Goal: Task Accomplishment & Management: Manage account settings

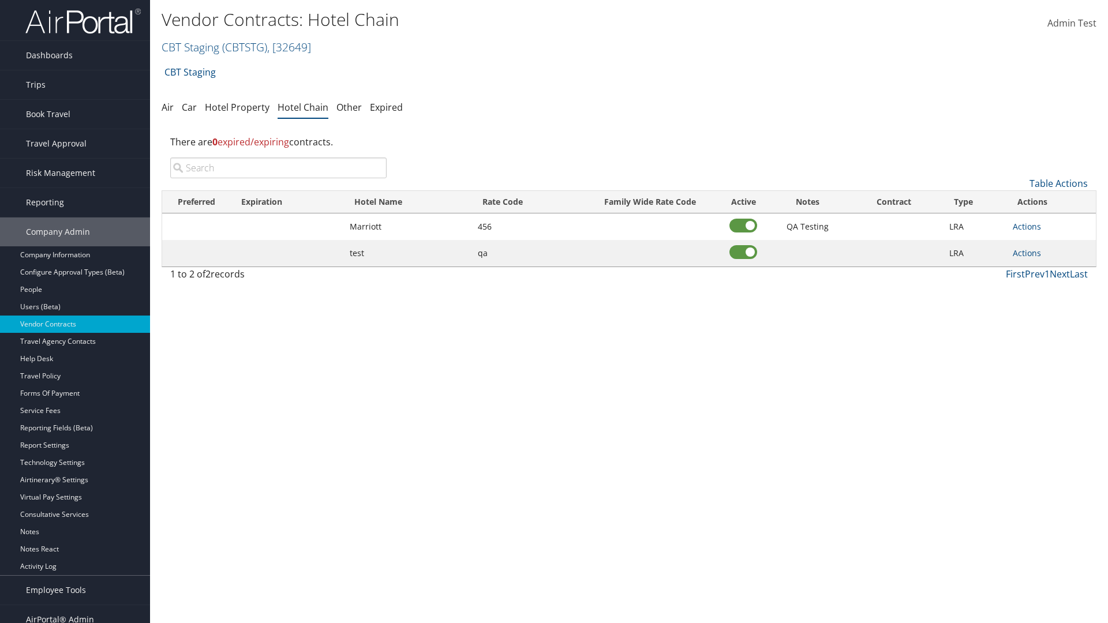
click at [278, 168] on input "search" at bounding box center [278, 168] width 216 height 21
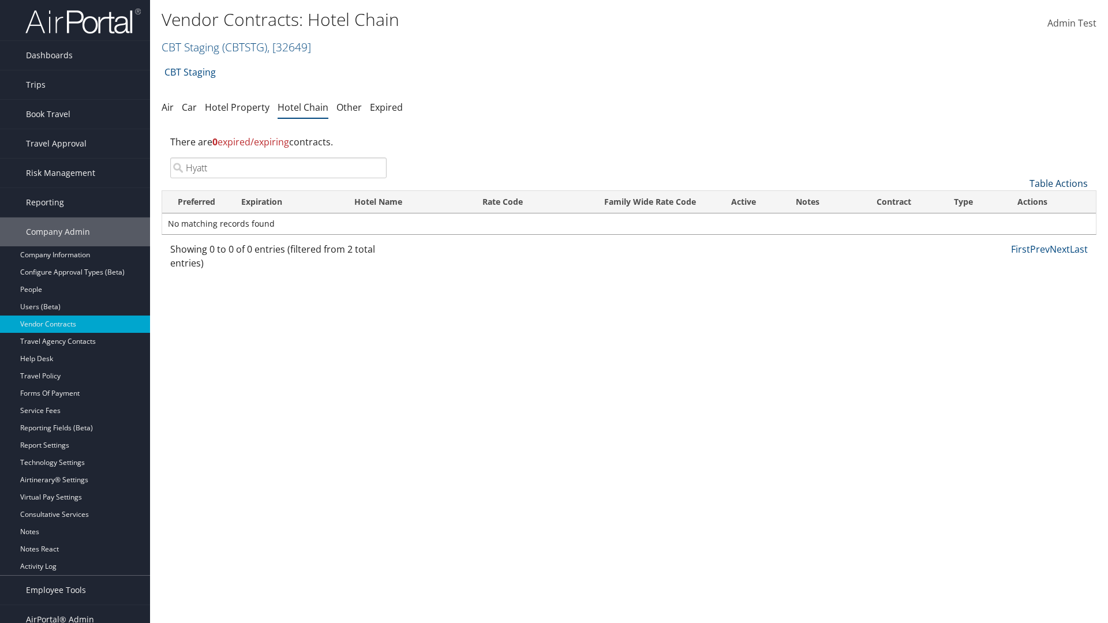
type input "Hyatt"
click at [1059, 184] on link "Table Actions" at bounding box center [1059, 183] width 58 height 13
click at [1020, 201] on link "Add New Contract" at bounding box center [1020, 202] width 152 height 20
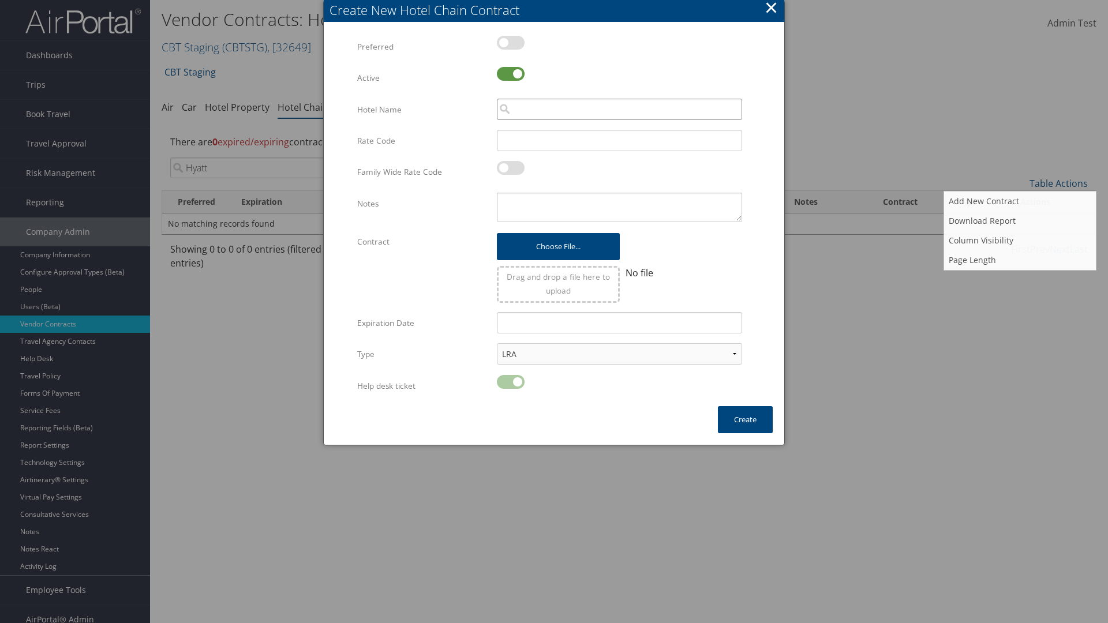
click at [619, 109] on input "search" at bounding box center [619, 109] width 245 height 21
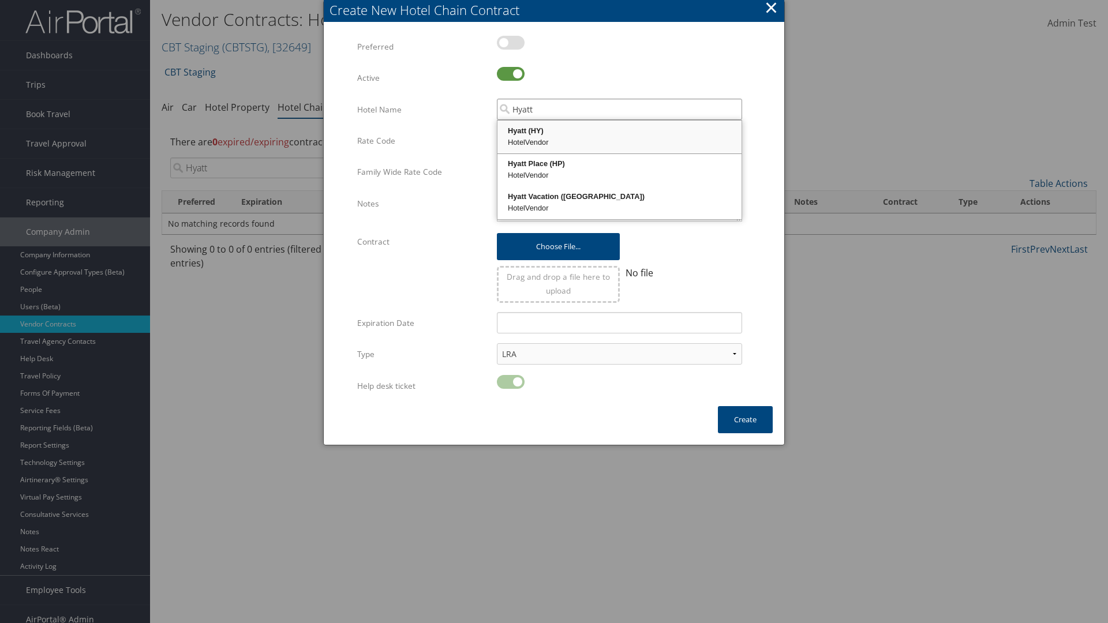
type input "Hyatt"
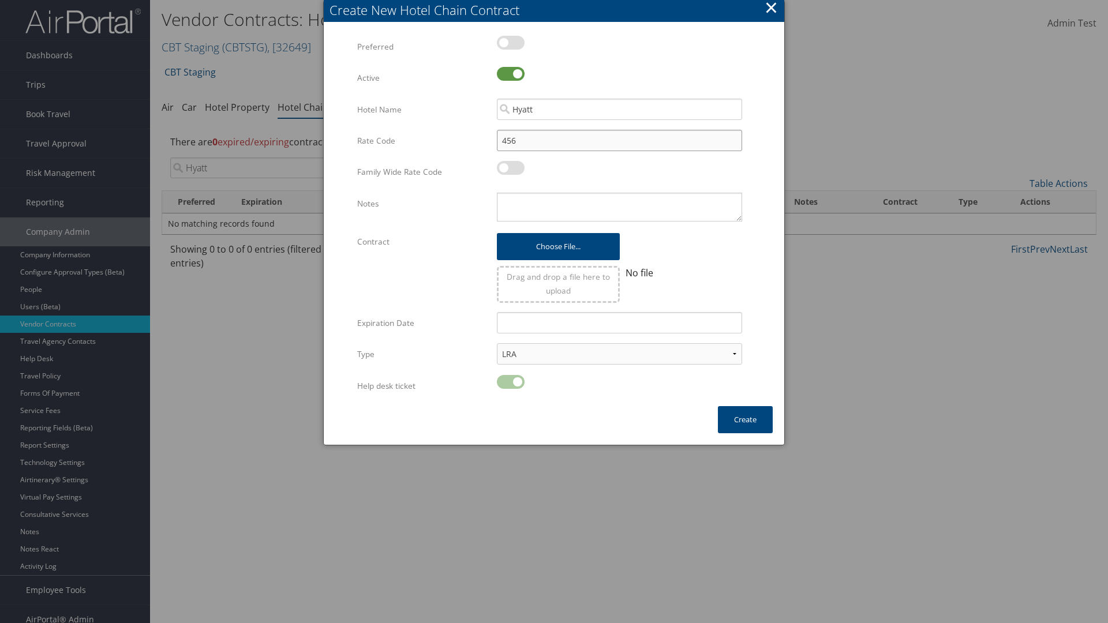
type input "456"
type textarea "QA Testing"
click at [745, 420] on button "Create" at bounding box center [745, 419] width 55 height 27
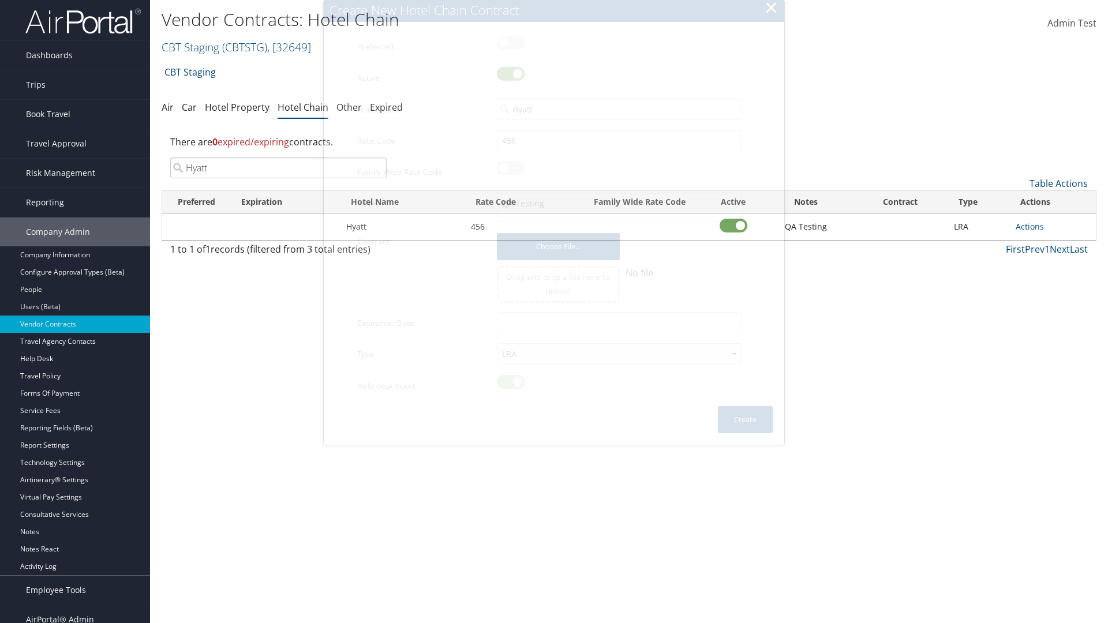
click at [278, 158] on input "Hyatt" at bounding box center [278, 168] width 216 height 21
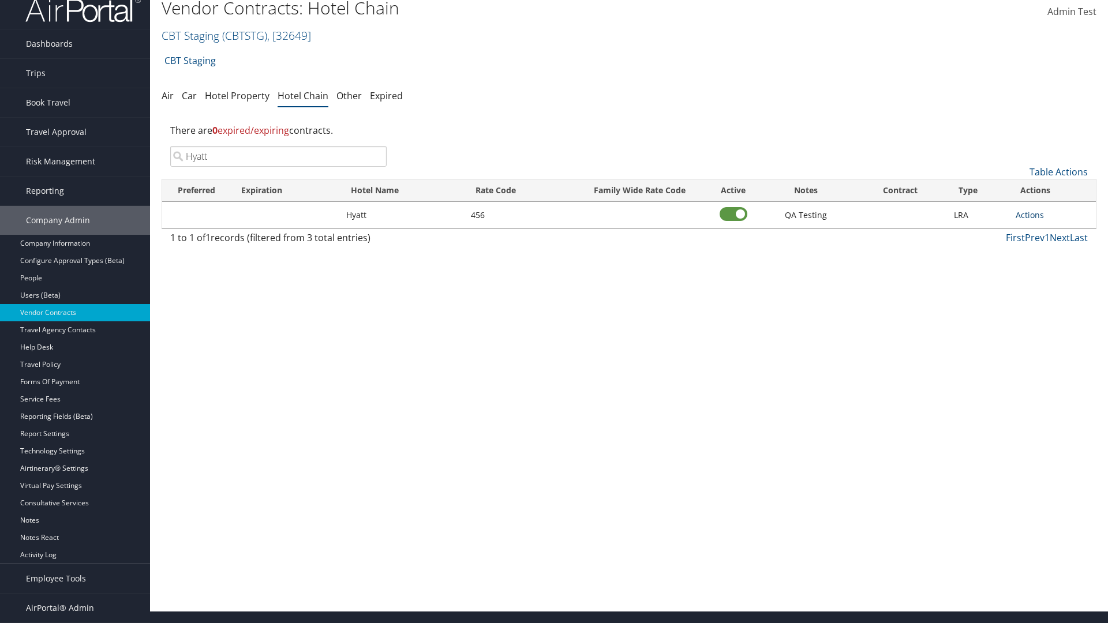
click at [1030, 215] on link "Actions" at bounding box center [1030, 215] width 28 height 11
click at [1042, 252] on link "Edit" at bounding box center [1043, 252] width 52 height 20
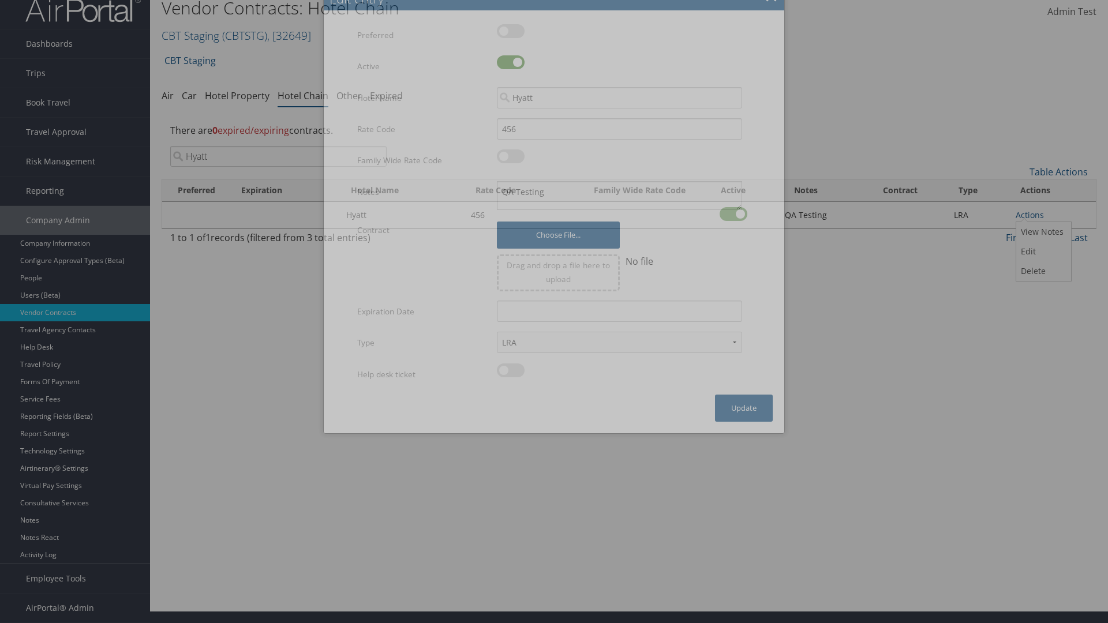
click at [511, 62] on label at bounding box center [511, 62] width 28 height 14
click at [510, 62] on input "checkbox" at bounding box center [507, 65] width 8 height 8
checkbox input "false"
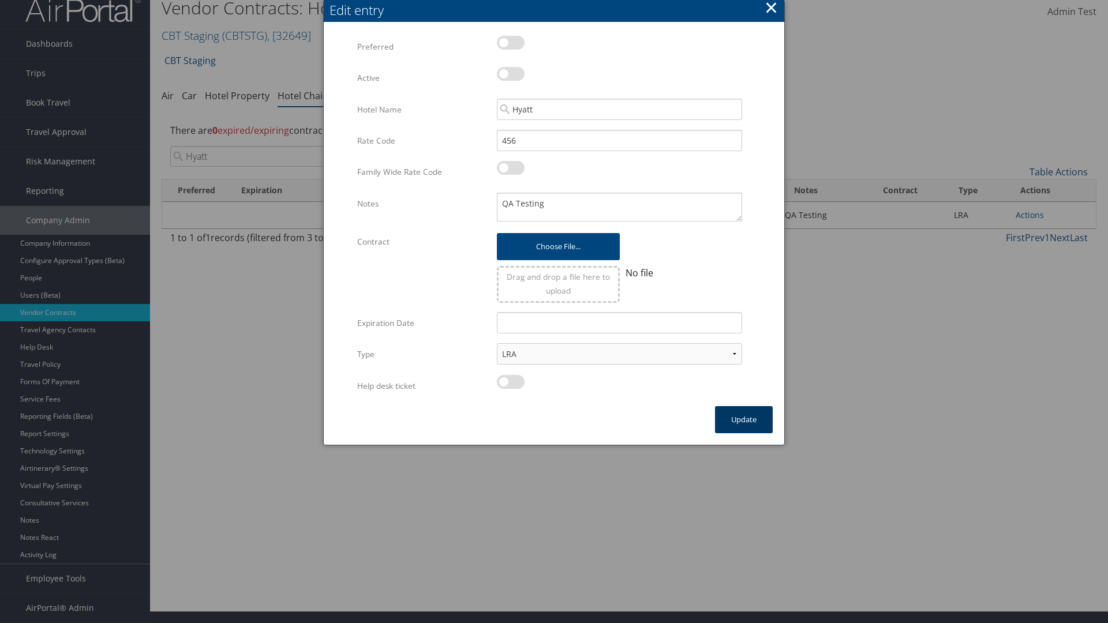
click at [744, 420] on button "Update" at bounding box center [744, 419] width 58 height 27
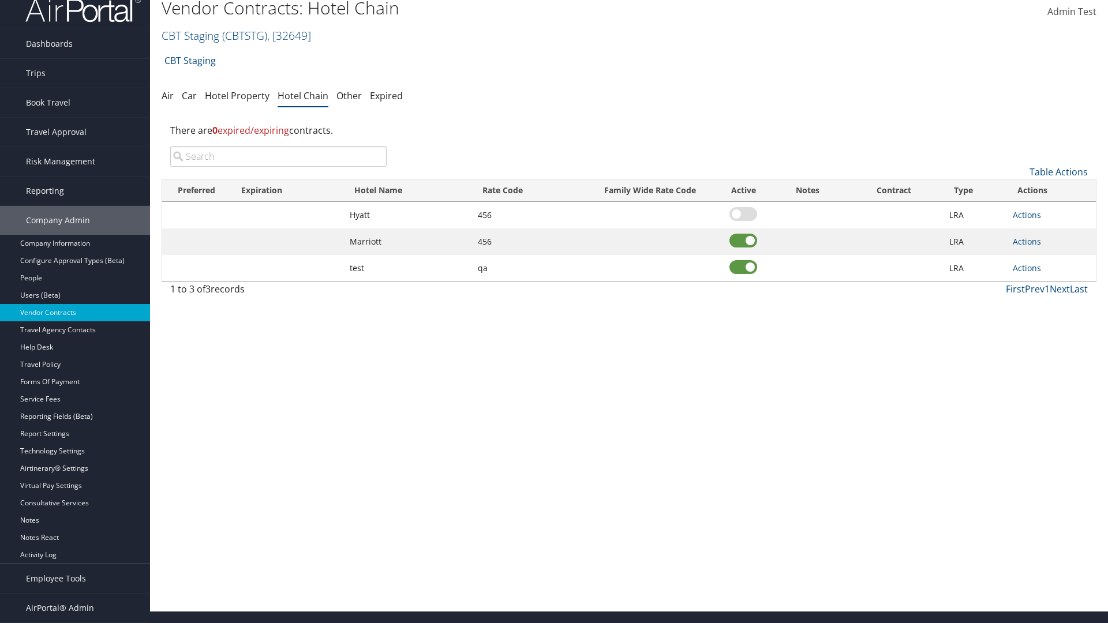
click at [278, 156] on input "search" at bounding box center [278, 156] width 216 height 21
type input "Hyatt"
click at [1027, 215] on link "Actions" at bounding box center [1027, 215] width 28 height 11
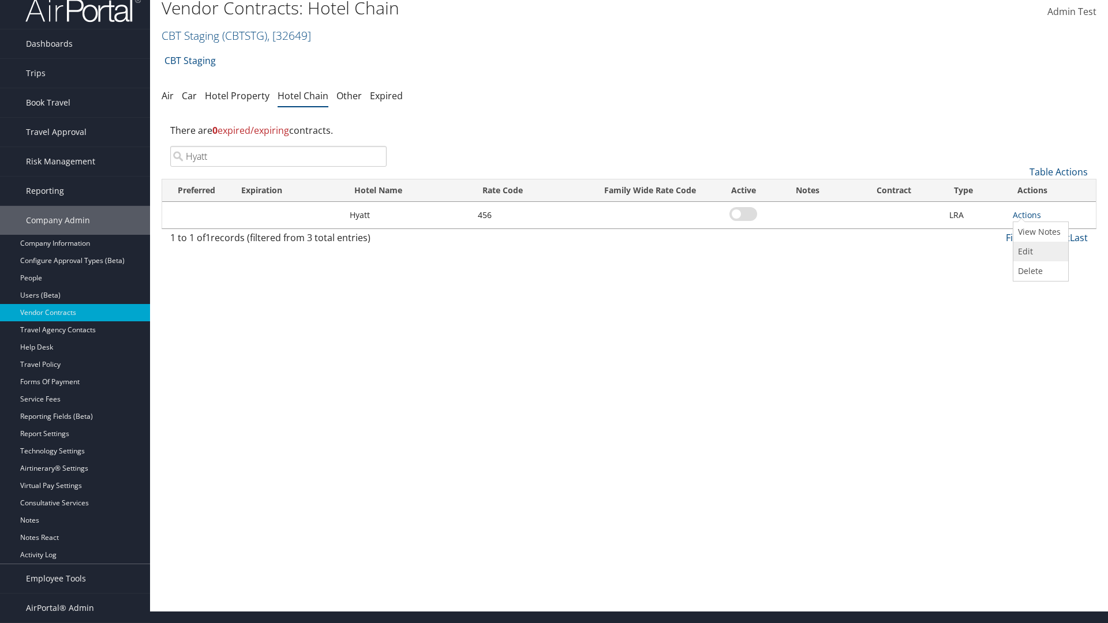
click at [1040, 252] on link "Edit" at bounding box center [1040, 252] width 52 height 20
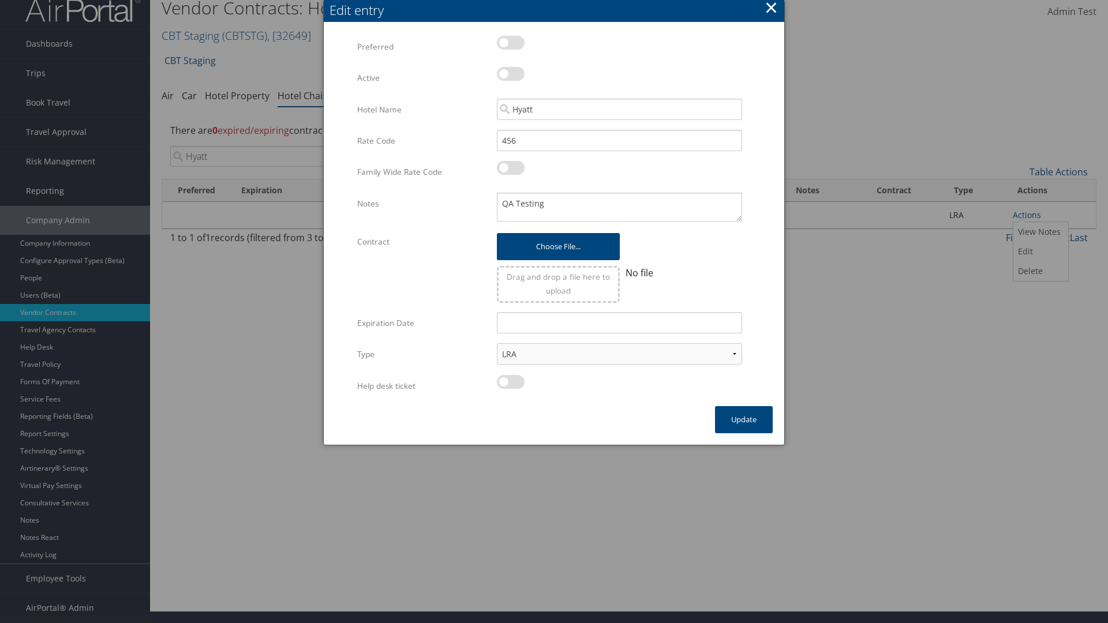
click at [511, 74] on label at bounding box center [511, 74] width 28 height 14
click at [510, 74] on input "checkbox" at bounding box center [507, 76] width 8 height 8
checkbox input "true"
click at [744, 420] on button "Update" at bounding box center [744, 419] width 58 height 27
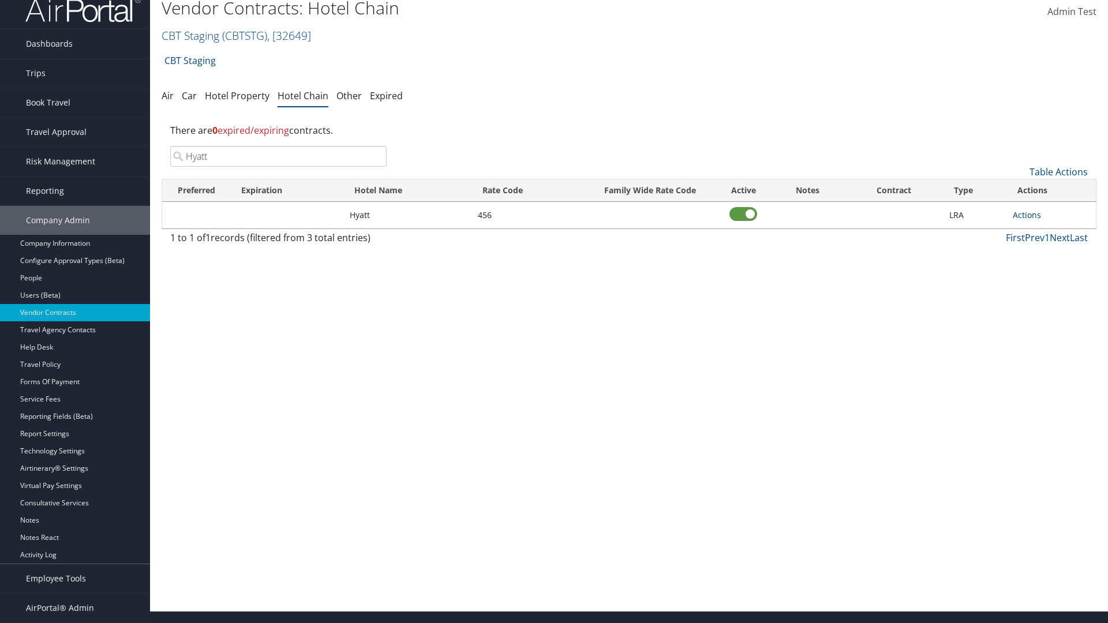
click at [1027, 215] on link "Actions" at bounding box center [1027, 215] width 28 height 11
click at [1040, 252] on link "Edit" at bounding box center [1040, 252] width 52 height 20
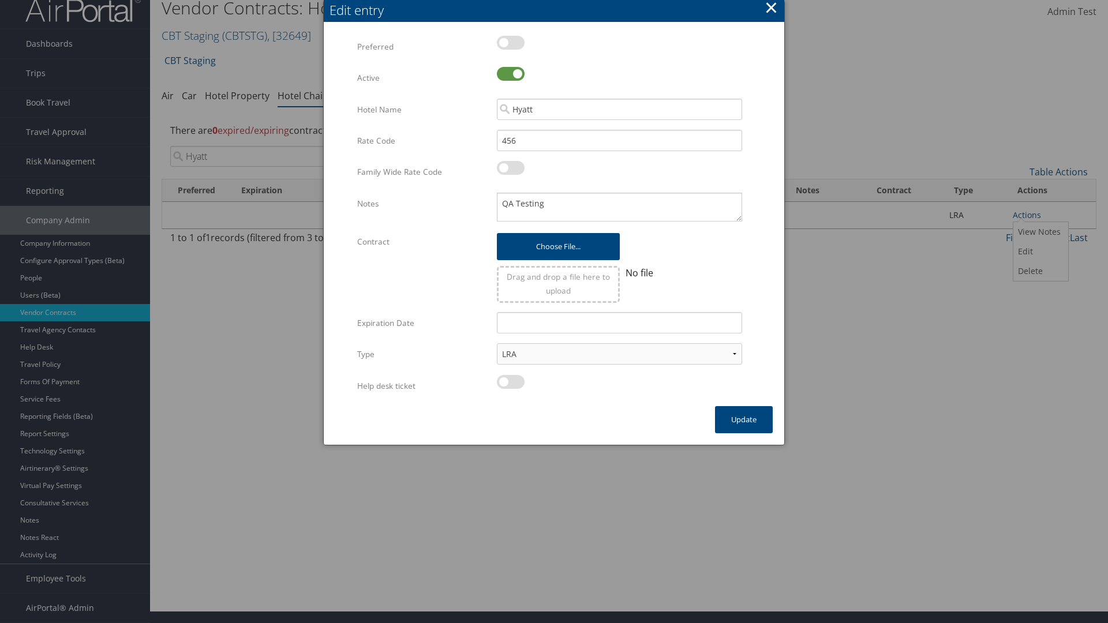
click at [771, 12] on button "×" at bounding box center [771, 7] width 13 height 23
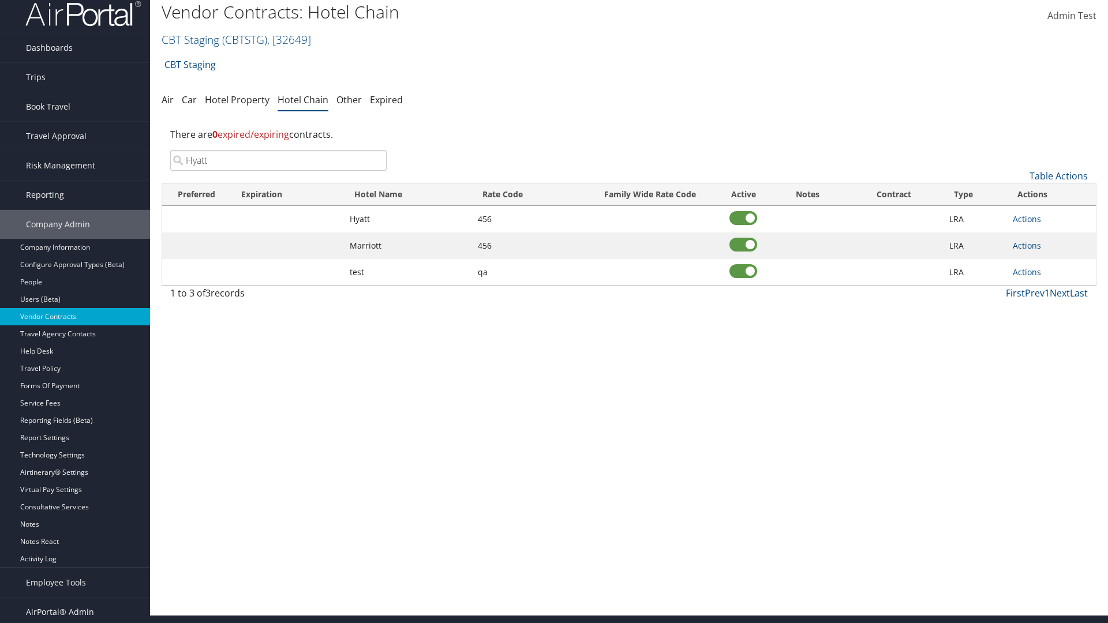
scroll to position [8, 0]
type input "Hyatt"
click at [1027, 219] on link "Actions" at bounding box center [1027, 219] width 28 height 11
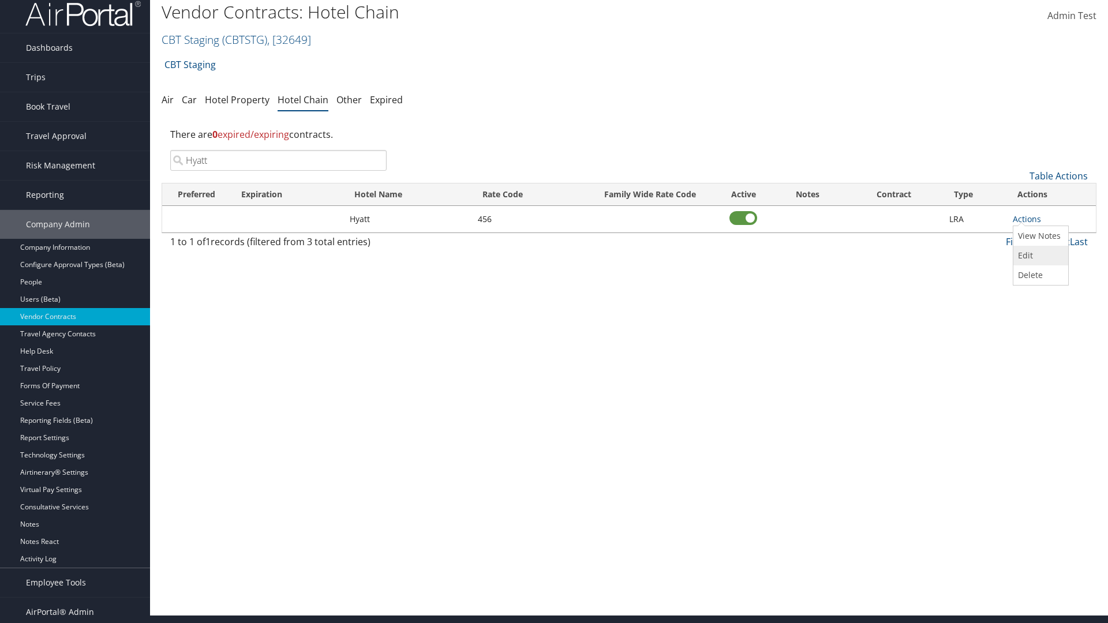
click at [1040, 256] on link "Edit" at bounding box center [1040, 256] width 52 height 20
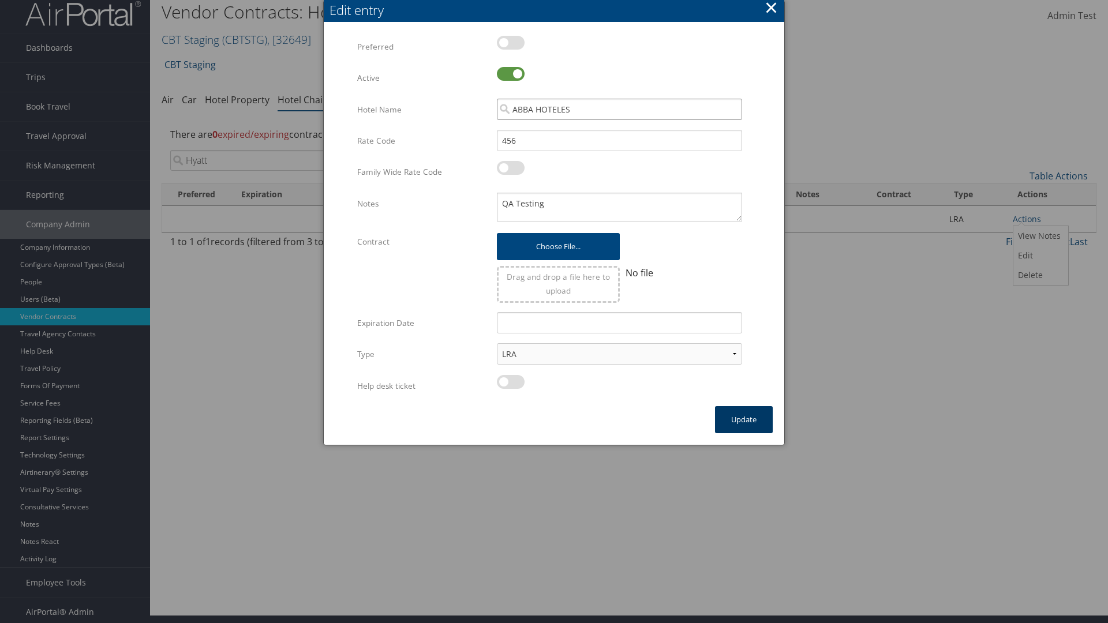
type input "ABBA HOTELES"
click at [744, 420] on button "Update" at bounding box center [744, 419] width 58 height 27
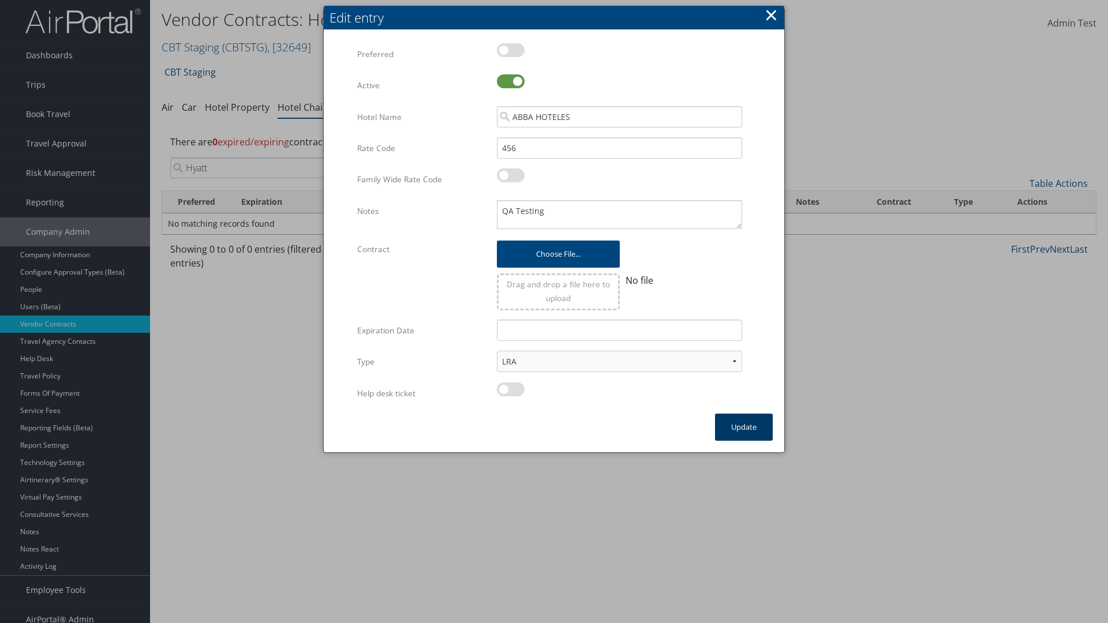
scroll to position [12, 0]
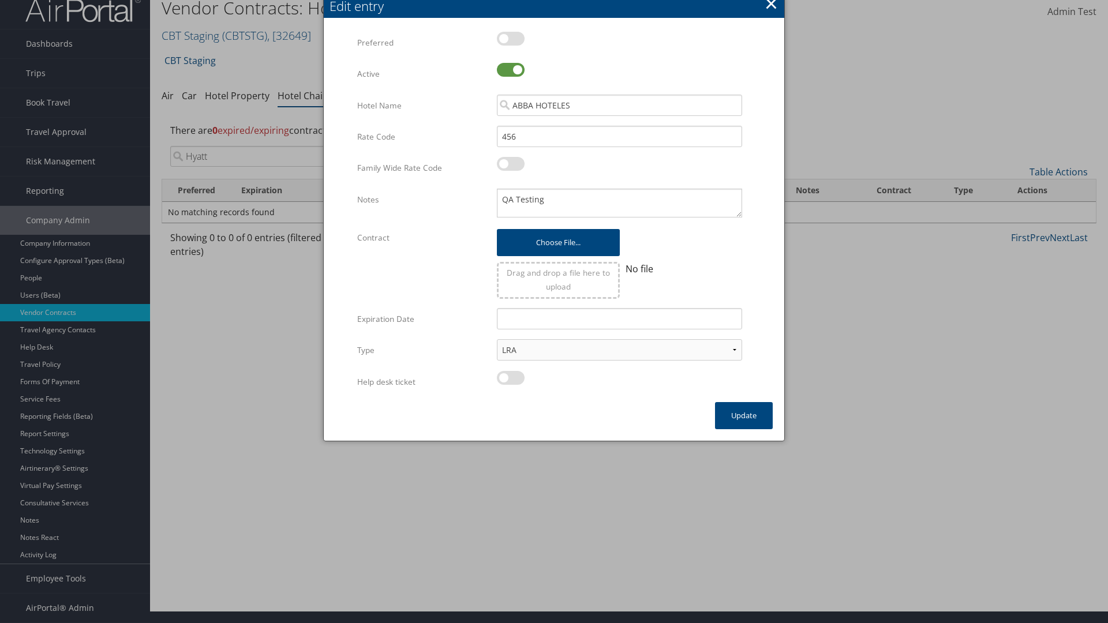
click at [278, 156] on input "Hyatt" at bounding box center [278, 156] width 216 height 21
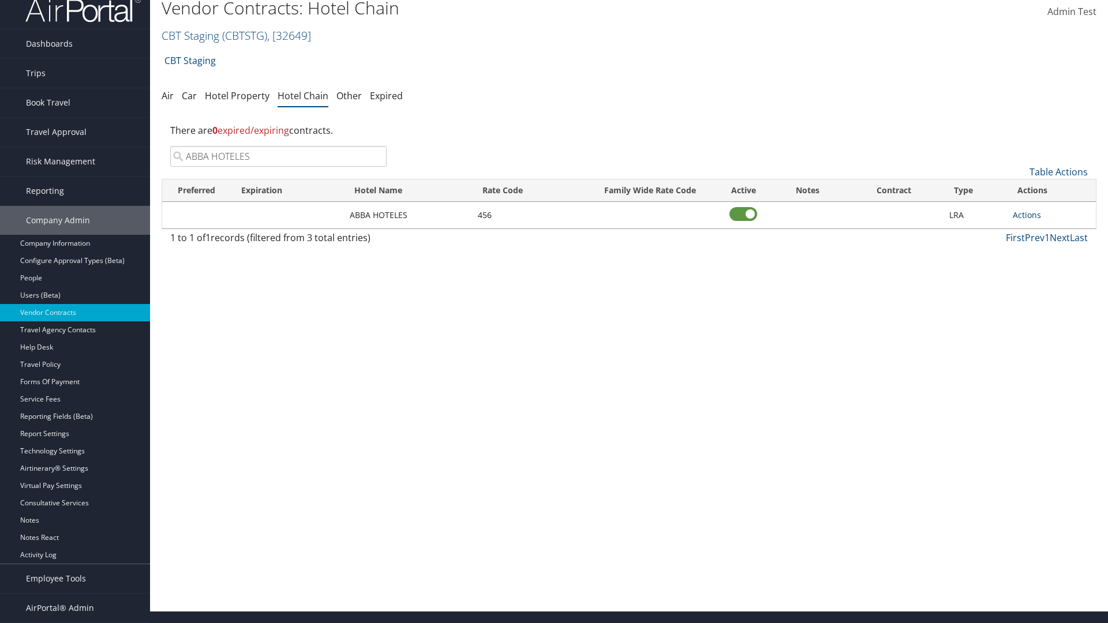
type input "ABBA HOTELES"
click at [1027, 215] on link "Actions" at bounding box center [1027, 215] width 28 height 11
click at [1040, 271] on link "Delete" at bounding box center [1040, 271] width 52 height 20
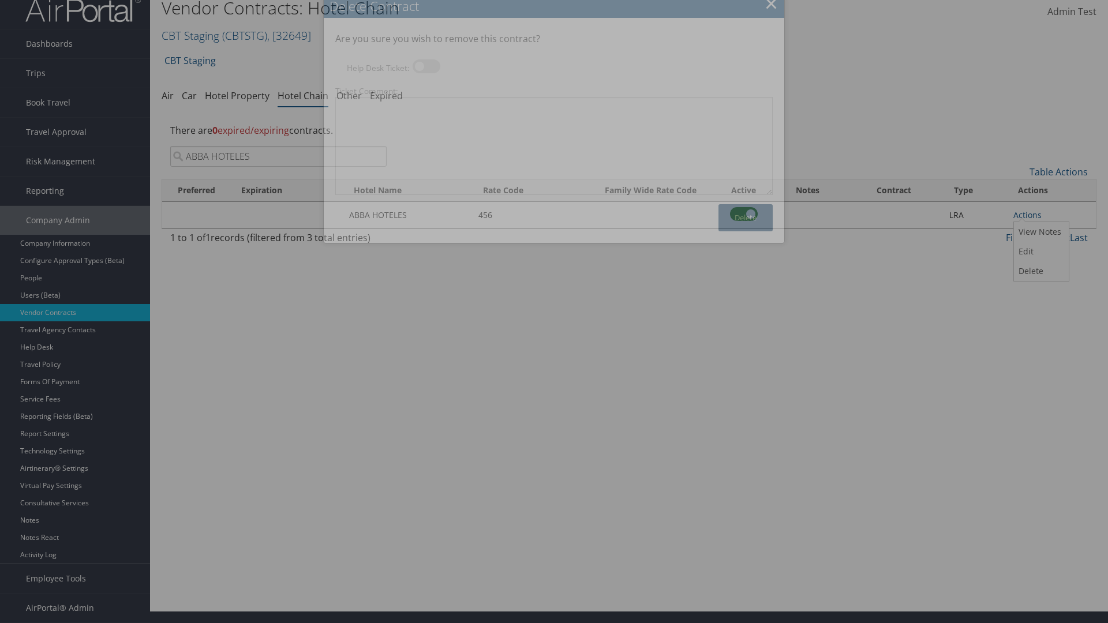
click at [746, 218] on button "Delete" at bounding box center [746, 217] width 54 height 27
